Goal: Information Seeking & Learning: Learn about a topic

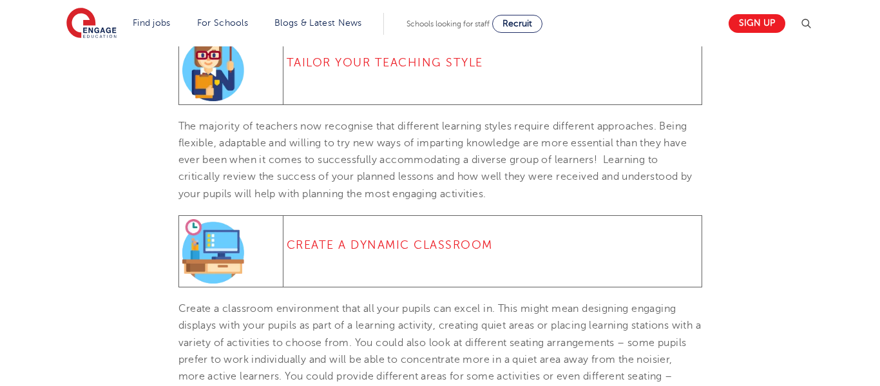
scroll to position [1792, 0]
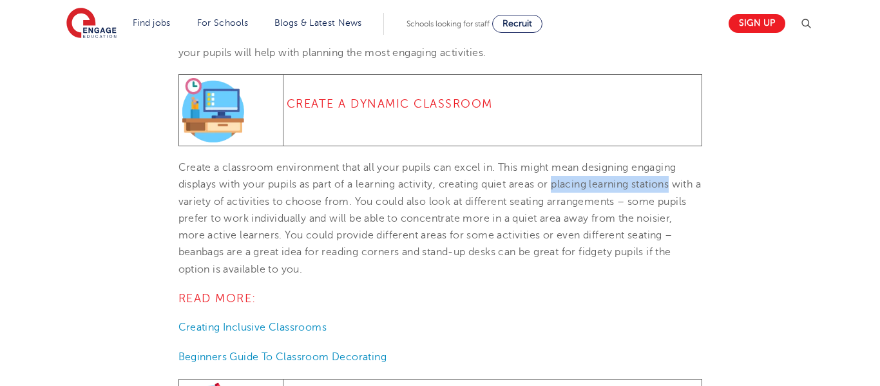
drag, startPoint x: 556, startPoint y: 200, endPoint x: 678, endPoint y: 203, distance: 121.8
click at [678, 203] on span "Create a classroom environment that all your pupils can excel in. This might me…" at bounding box center [439, 218] width 523 height 113
click at [559, 209] on p "Create a classroom environment that all your pupils can excel in. This might me…" at bounding box center [440, 218] width 524 height 119
drag, startPoint x: 558, startPoint y: 202, endPoint x: 357, endPoint y: 216, distance: 202.0
click at [357, 216] on span "Create a classroom environment that all your pupils can excel in. This might me…" at bounding box center [439, 218] width 523 height 113
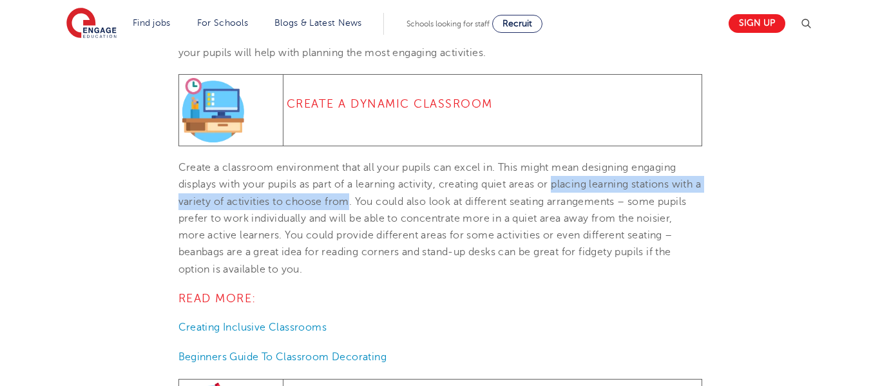
copy span "placing learning stations with a variety of activities to choose from"
click at [442, 278] on p "Create a classroom environment that all your pupils can excel in. This might me…" at bounding box center [440, 218] width 524 height 119
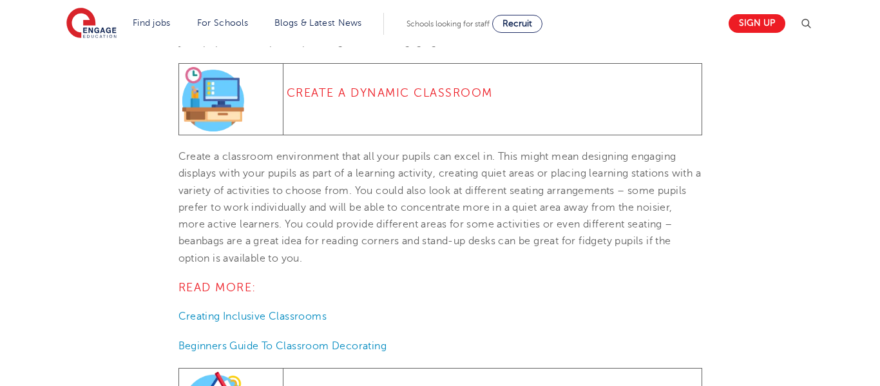
scroll to position [1802, 0]
